Goal: Task Accomplishment & Management: Manage account settings

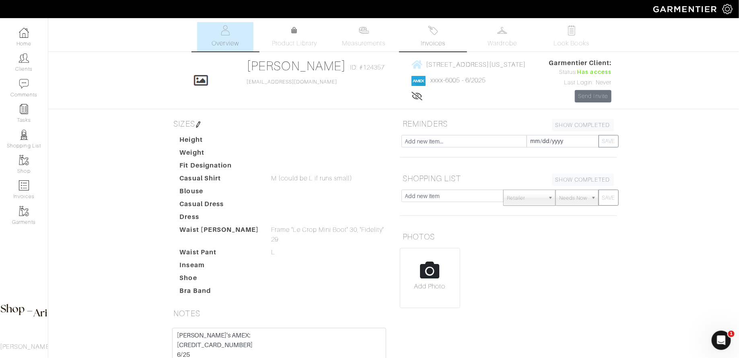
click at [434, 27] on img at bounding box center [433, 30] width 10 height 10
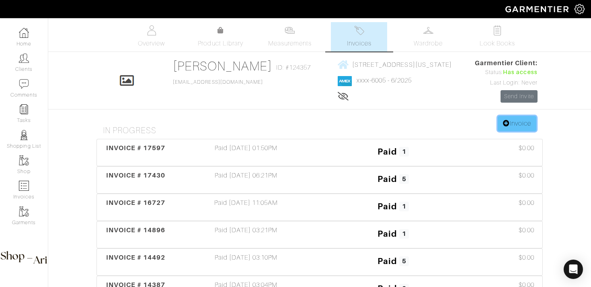
click at [503, 119] on link "Invoice" at bounding box center [517, 123] width 39 height 15
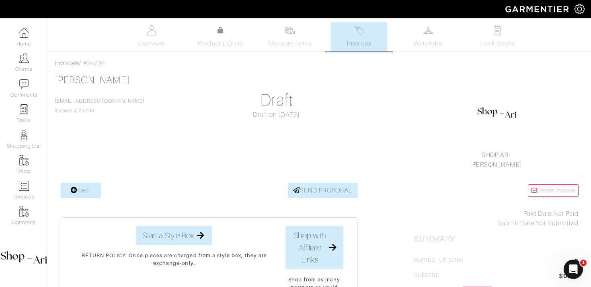
click at [347, 40] on link "Invoices" at bounding box center [359, 36] width 56 height 29
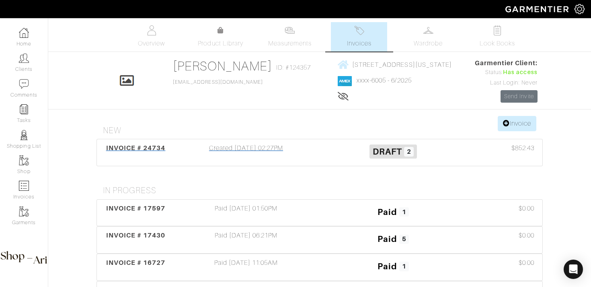
click at [273, 151] on div "Created [DATE] 02:27PM" at bounding box center [246, 152] width 147 height 18
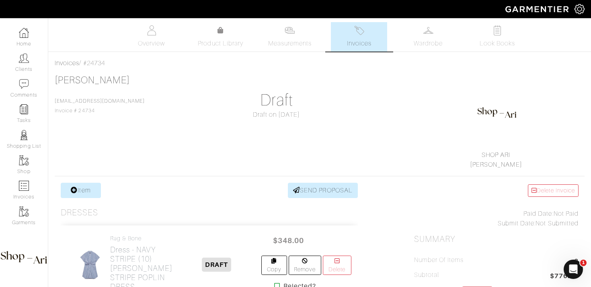
click at [370, 29] on link "Invoices" at bounding box center [359, 36] width 56 height 29
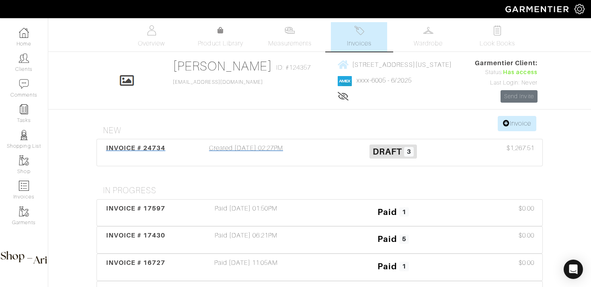
click at [236, 158] on div "Created 10/01/25 02:27PM" at bounding box center [246, 152] width 147 height 18
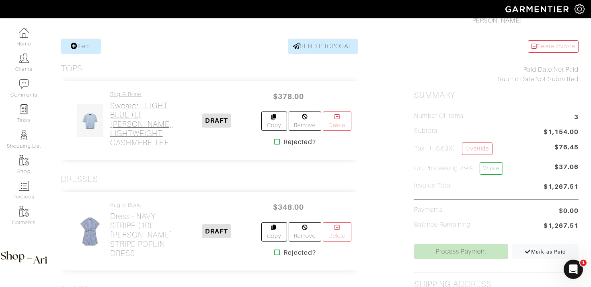
scroll to position [120, 0]
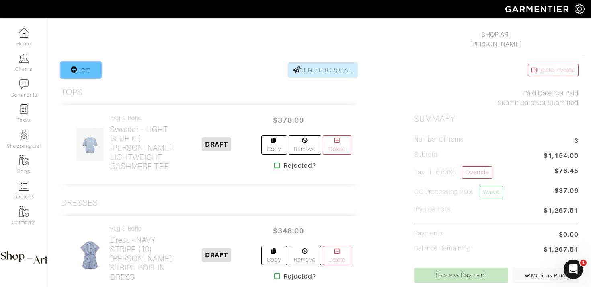
click at [86, 77] on link "Item" at bounding box center [81, 69] width 40 height 15
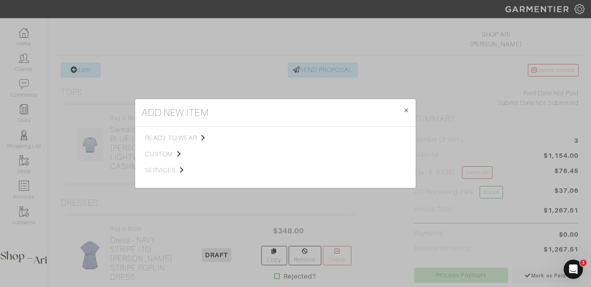
click at [146, 160] on div "ready to wear custom services" at bounding box center [188, 157] width 87 height 48
click at [150, 167] on span "services" at bounding box center [185, 170] width 81 height 10
click at [264, 167] on link "Miscellaneous" at bounding box center [257, 169] width 38 height 6
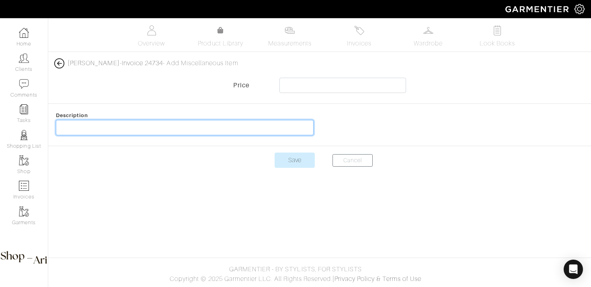
click at [214, 131] on input "text" at bounding box center [185, 127] width 258 height 15
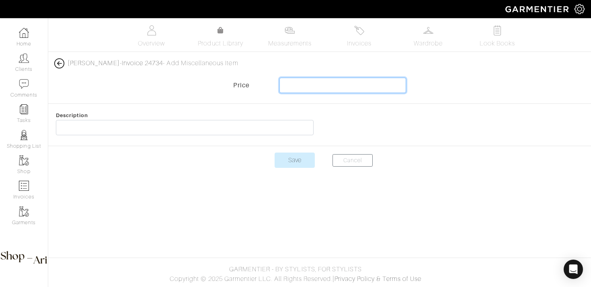
click at [305, 89] on input "text" at bounding box center [342, 85] width 127 height 15
type input "40.38"
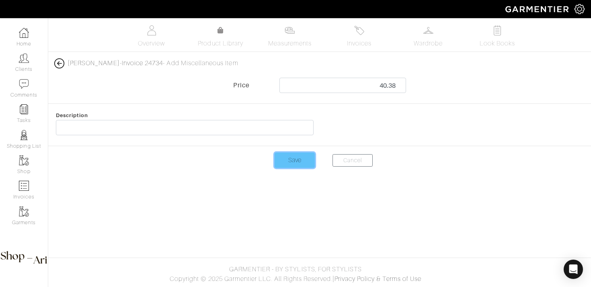
click at [287, 162] on input "Save" at bounding box center [295, 159] width 40 height 15
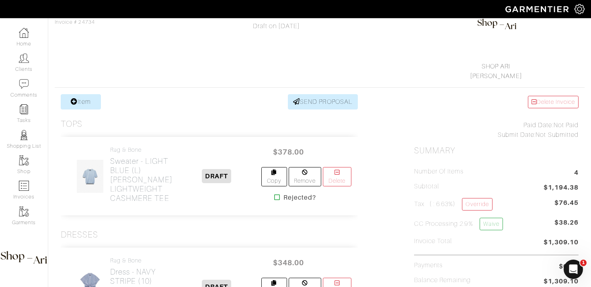
scroll to position [91, 0]
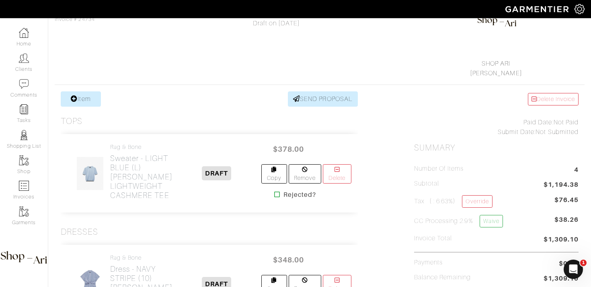
click at [480, 194] on ul "Number of Items 4 Subtotal $1,194.38 Tax ( : 6.63%) Override $76.45 CC Processi…" at bounding box center [496, 224] width 164 height 119
click at [478, 203] on link "Override" at bounding box center [477, 201] width 30 height 12
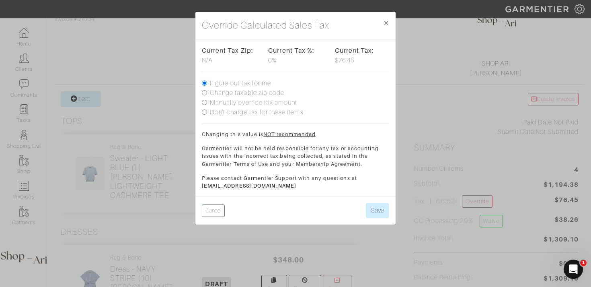
click at [276, 113] on label "Don't charge tax for these items" at bounding box center [257, 112] width 94 height 10
click at [207, 113] on input "Don't charge tax for these items" at bounding box center [204, 111] width 5 height 5
radio input "true"
click at [377, 209] on button "Save" at bounding box center [377, 210] width 23 height 15
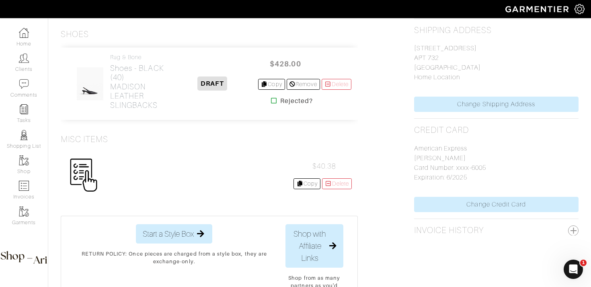
scroll to position [434, 0]
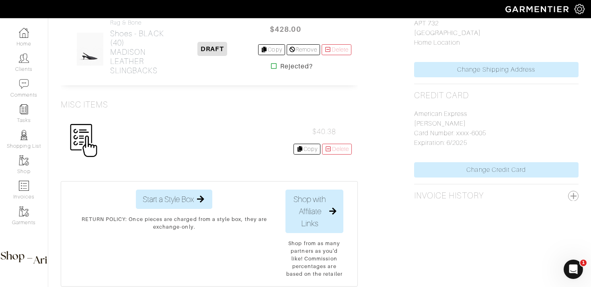
click at [325, 136] on span "$40.38" at bounding box center [324, 131] width 24 height 8
click at [82, 154] on img at bounding box center [84, 140] width 34 height 34
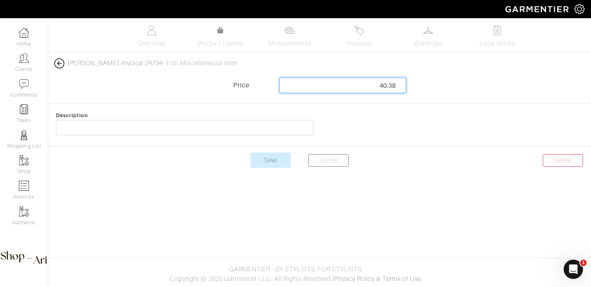
click at [386, 85] on input "40.38" at bounding box center [342, 85] width 127 height 15
type input "57.38"
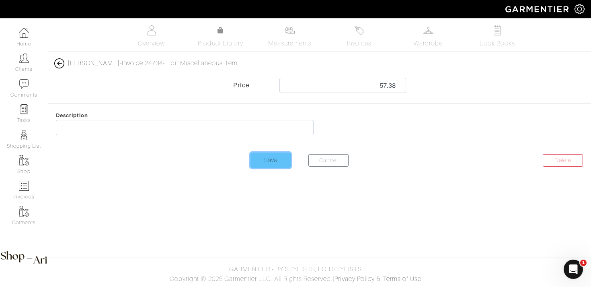
click at [270, 160] on input "Save" at bounding box center [271, 159] width 40 height 15
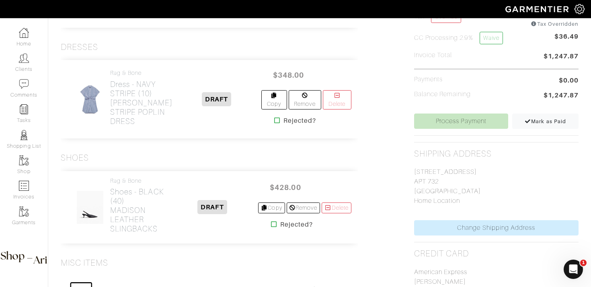
scroll to position [82, 0]
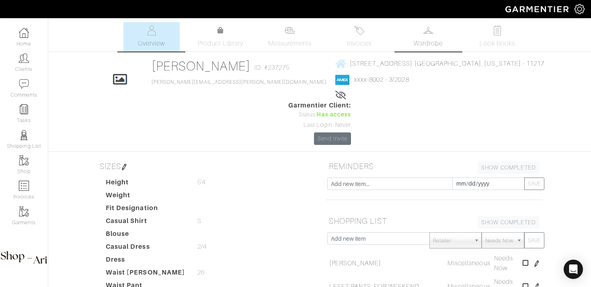
click at [440, 47] on span "Wardrobe" at bounding box center [428, 44] width 29 height 10
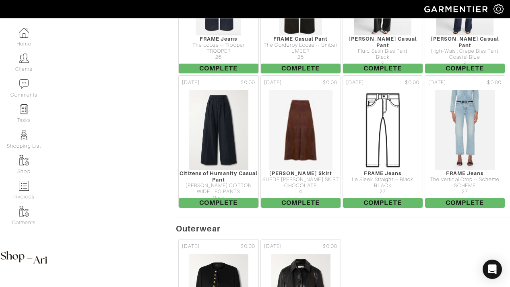
scroll to position [640, 0]
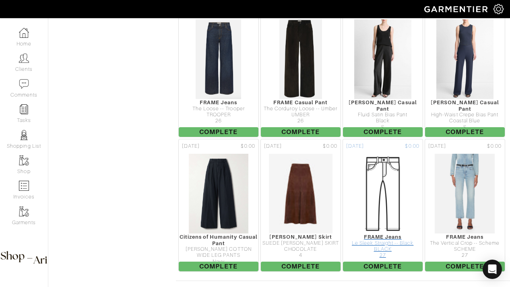
click at [381, 164] on img at bounding box center [382, 193] width 80 height 80
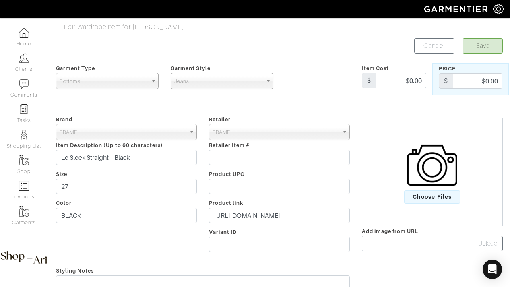
click at [421, 160] on img at bounding box center [432, 165] width 50 height 50
click at [0, 0] on input "Choose Files" at bounding box center [0, 0] width 0 height 0
click at [484, 49] on button "Save" at bounding box center [482, 45] width 40 height 15
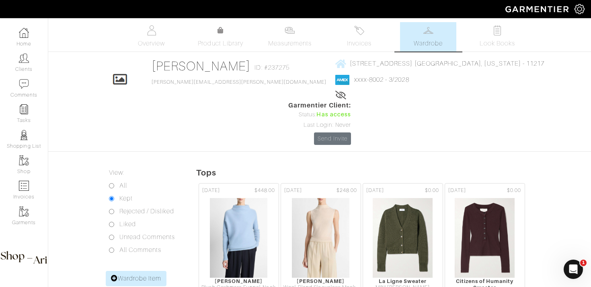
click at [416, 33] on link "Wardrobe" at bounding box center [428, 36] width 56 height 29
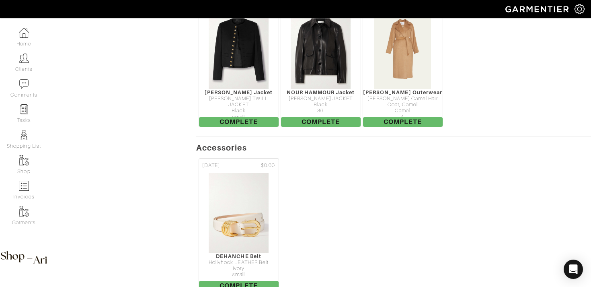
scroll to position [964, 0]
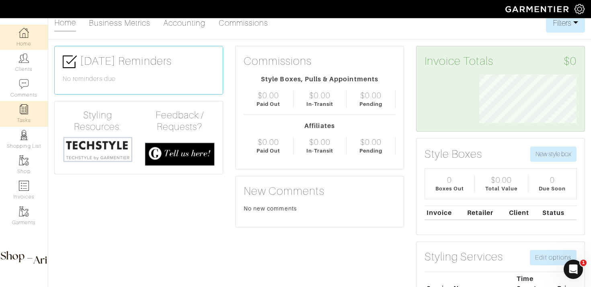
click at [23, 111] on img at bounding box center [24, 109] width 10 height 10
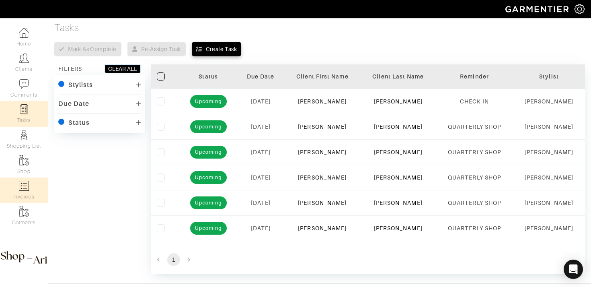
click at [23, 181] on img at bounding box center [24, 186] width 10 height 10
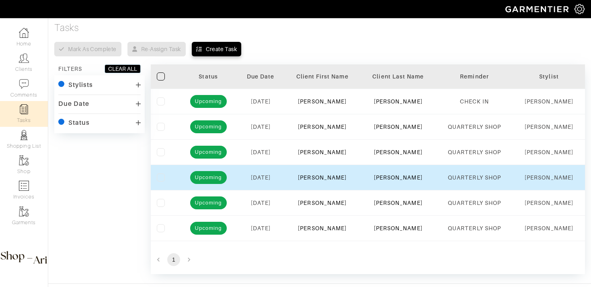
select select
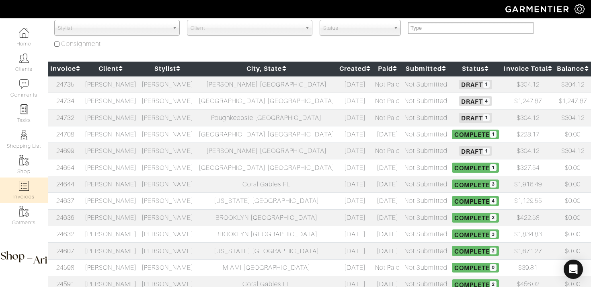
scroll to position [64, 0]
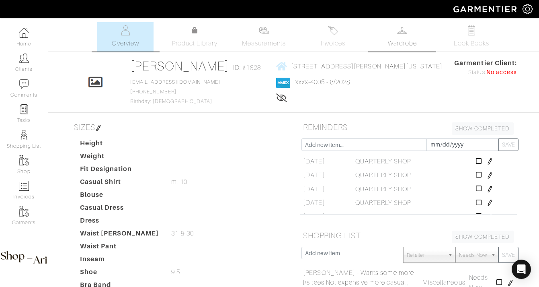
click at [407, 33] on img at bounding box center [402, 30] width 10 height 10
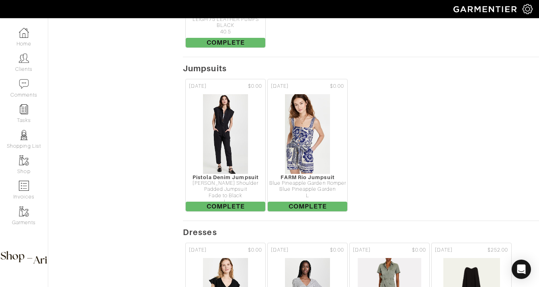
scroll to position [6189, 0]
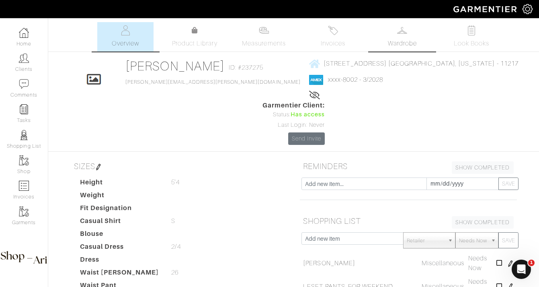
click at [390, 34] on link "Wardrobe" at bounding box center [402, 36] width 56 height 29
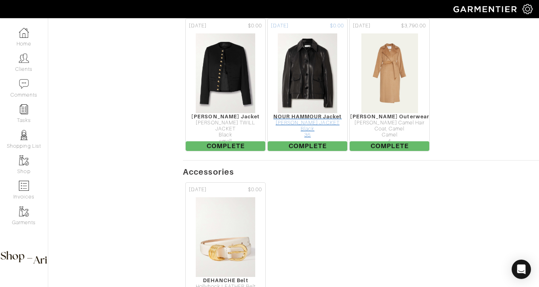
scroll to position [1099, 0]
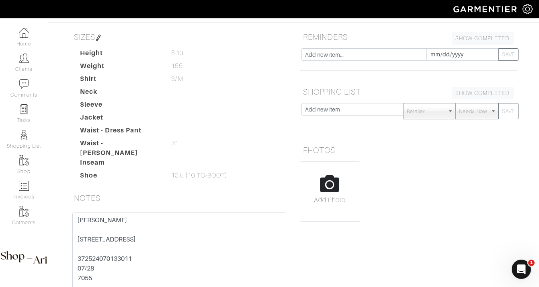
scroll to position [132, 0]
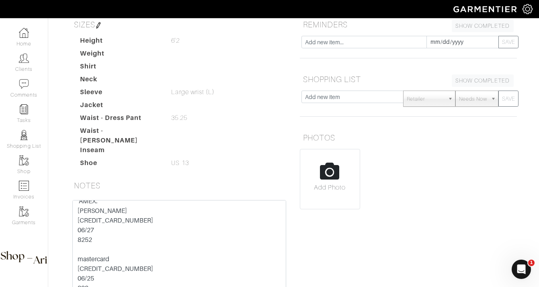
scroll to position [55, 0]
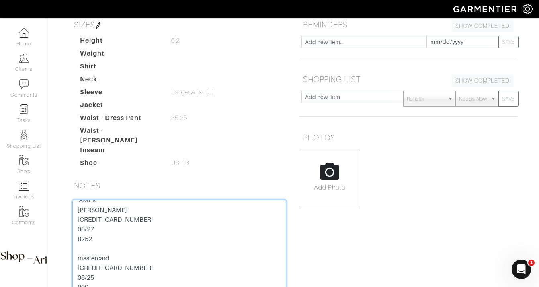
drag, startPoint x: 142, startPoint y: 255, endPoint x: 65, endPoint y: 250, distance: 77.0
click at [65, 250] on div "450 Alton Road 802 Miami Beach FL 33139 NY: 30 5TH AVE 16E NY, NY 10011 AMEX: J…" at bounding box center [179, 265] width 229 height 131
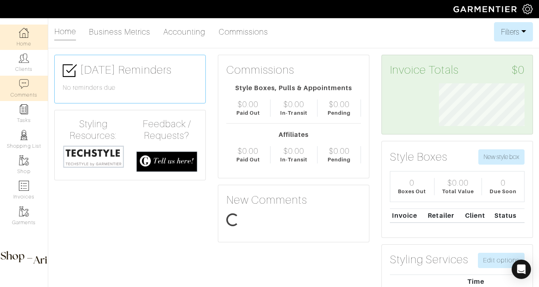
scroll to position [43, 98]
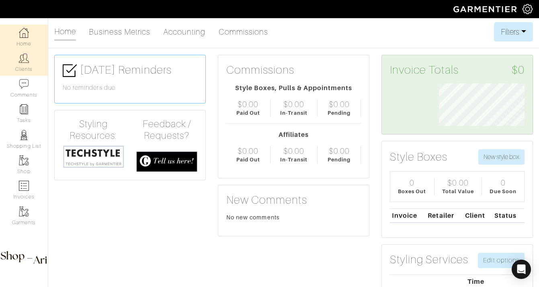
click at [31, 59] on link "Clients" at bounding box center [24, 62] width 48 height 25
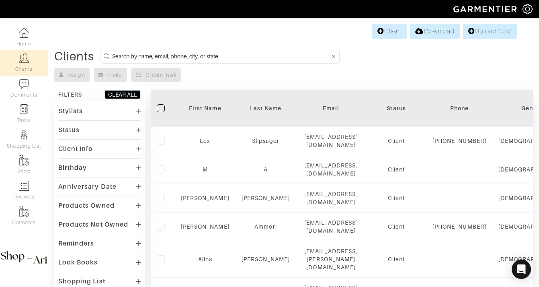
click at [180, 57] on input at bounding box center [221, 56] width 218 height 10
type input "ERIC BAXTER"
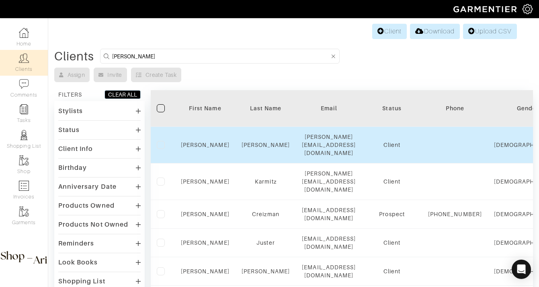
click at [200, 144] on div "Eric" at bounding box center [205, 145] width 49 height 8
click at [201, 142] on link "Eric" at bounding box center [205, 145] width 49 height 6
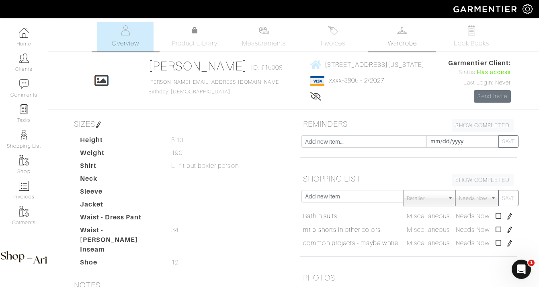
click at [406, 39] on span "Wardrobe" at bounding box center [402, 44] width 29 height 10
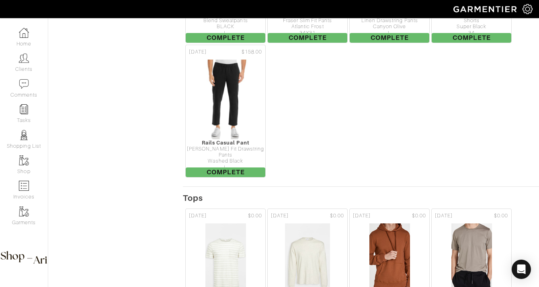
scroll to position [2182, 0]
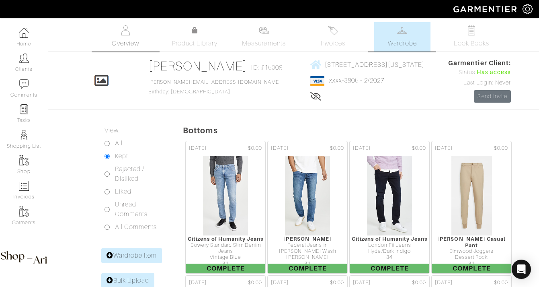
click at [126, 39] on span "Overview" at bounding box center [125, 44] width 27 height 10
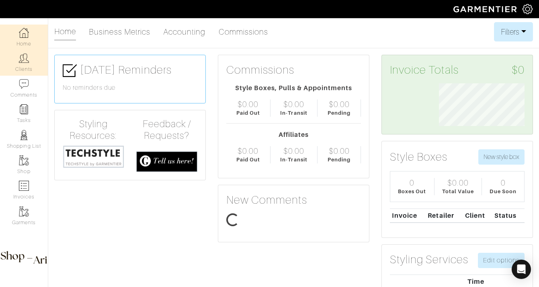
scroll to position [43, 98]
click at [35, 73] on link "Clients" at bounding box center [24, 62] width 48 height 25
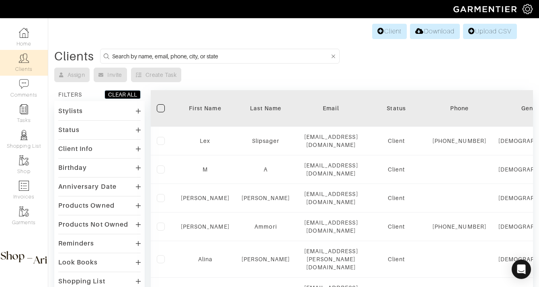
click at [220, 58] on input at bounding box center [221, 56] width 218 height 10
type input "michael duffy"
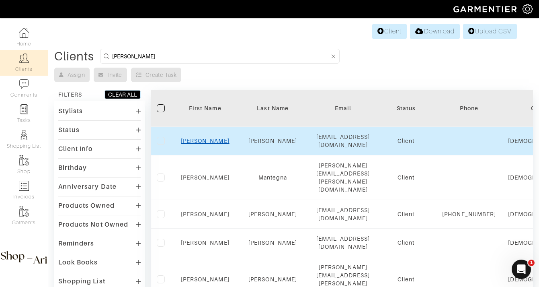
click at [211, 141] on link "Michael" at bounding box center [205, 141] width 49 height 6
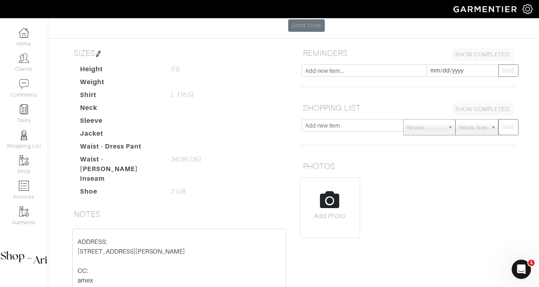
scroll to position [27, 0]
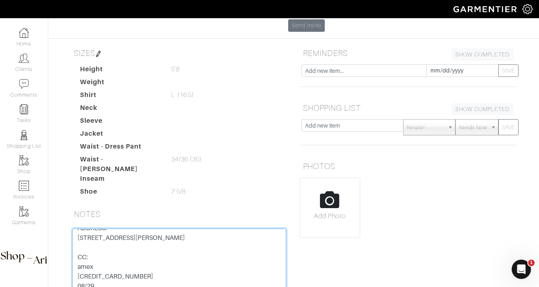
drag, startPoint x: 131, startPoint y: 238, endPoint x: 58, endPoint y: 238, distance: 72.4
click at [58, 238] on div "[PERSON_NAME] Overview Overview Measurements Product Library Invoices Wardrobe …" at bounding box center [269, 134] width 539 height 450
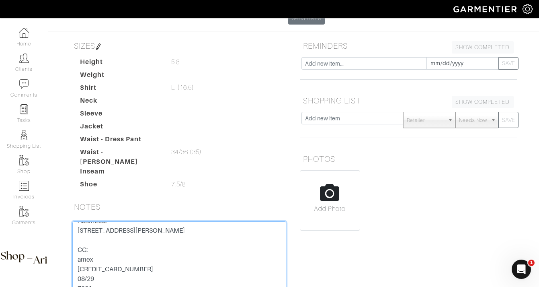
scroll to position [121, 0]
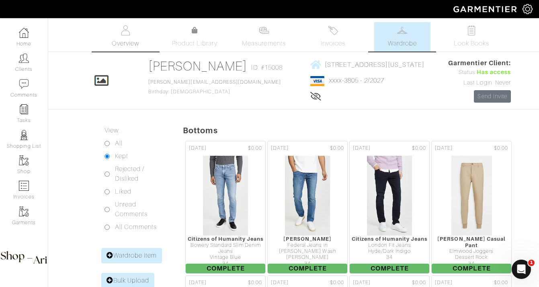
click at [124, 43] on span "Overview" at bounding box center [125, 44] width 27 height 10
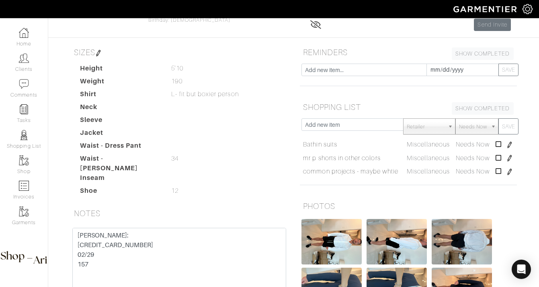
scroll to position [201, 0]
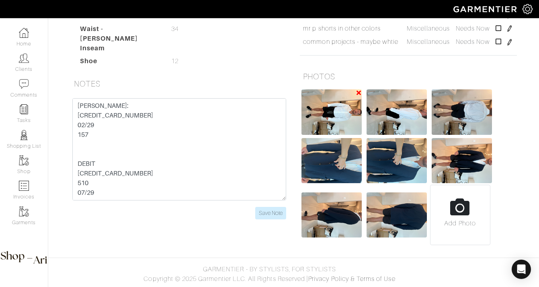
click at [345, 115] on img at bounding box center [332, 111] width 60 height 45
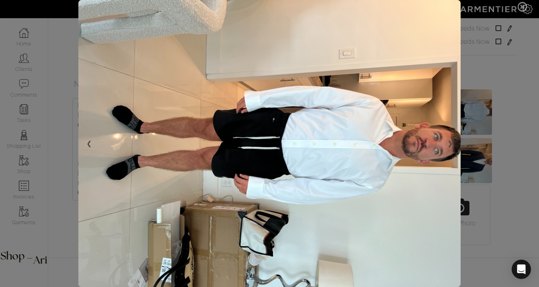
click at [522, 111] on span at bounding box center [269, 143] width 539 height 287
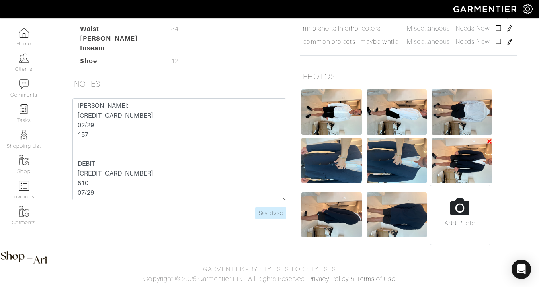
click at [475, 164] on img at bounding box center [462, 160] width 60 height 45
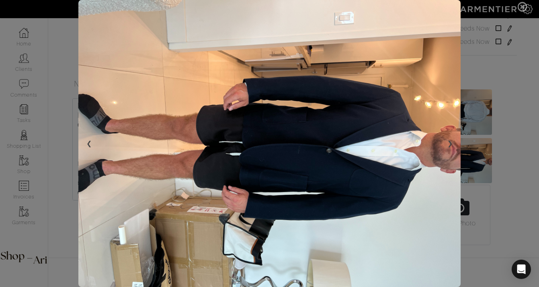
click at [505, 165] on span at bounding box center [269, 143] width 539 height 287
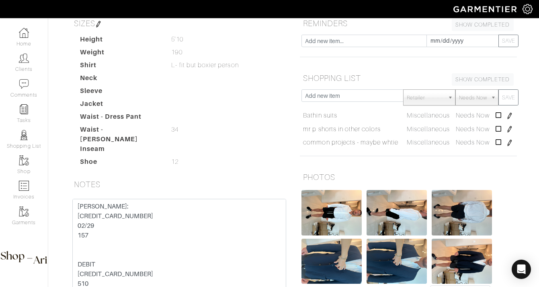
scroll to position [115, 0]
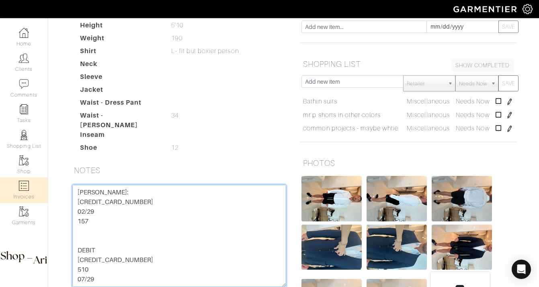
drag, startPoint x: 146, startPoint y: 194, endPoint x: 44, endPoint y: 193, distance: 102.1
click at [44, 193] on div "Company Settings Manage Subscription My Profile Stylists Sign Out Home Clients …" at bounding box center [269, 109] width 539 height 449
